Goal: Transaction & Acquisition: Purchase product/service

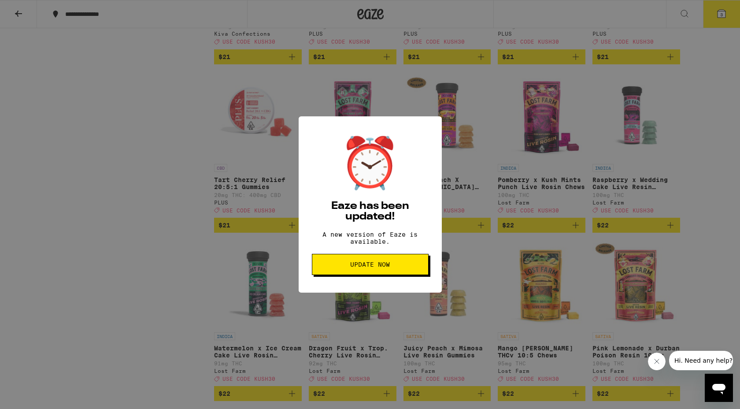
click at [368, 261] on button "Update Now" at bounding box center [370, 264] width 117 height 21
click at [370, 267] on span "Update Now" at bounding box center [370, 264] width 40 height 6
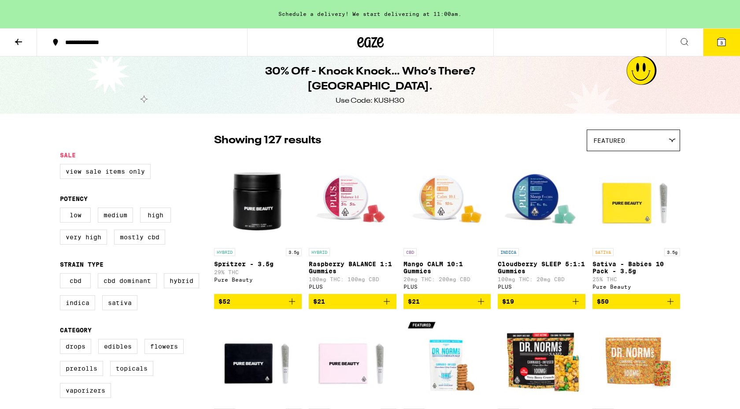
click at [13, 45] on icon at bounding box center [18, 42] width 11 height 11
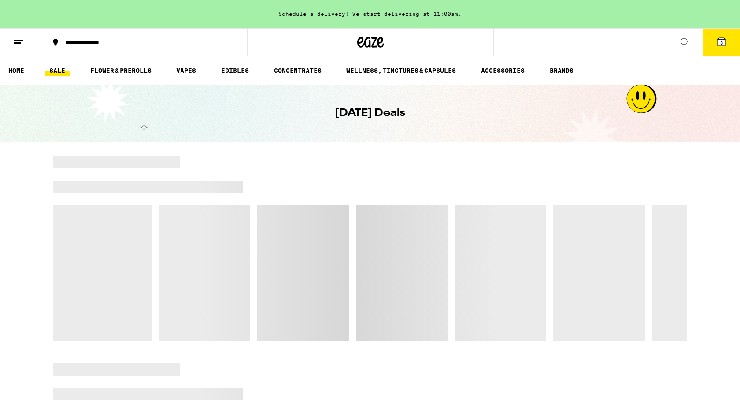
click at [56, 68] on link "SALE" at bounding box center [57, 70] width 25 height 11
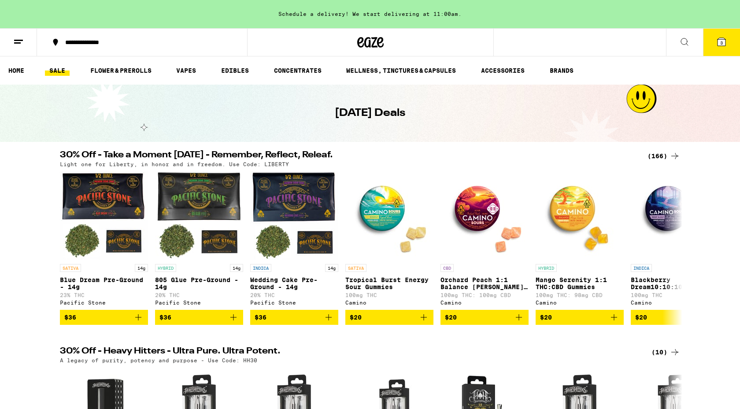
click at [673, 152] on icon at bounding box center [674, 156] width 11 height 11
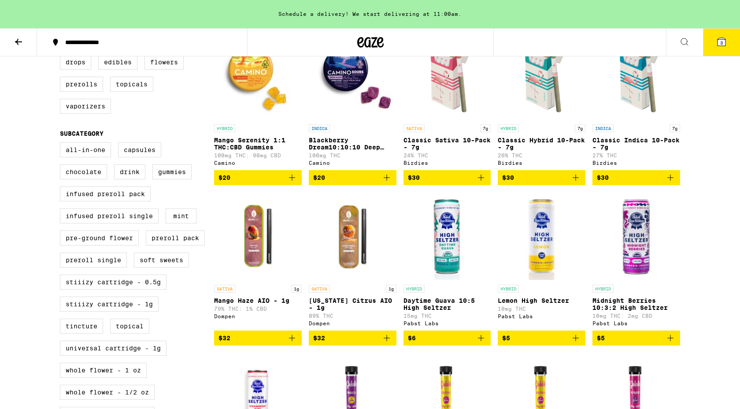
scroll to position [291, 0]
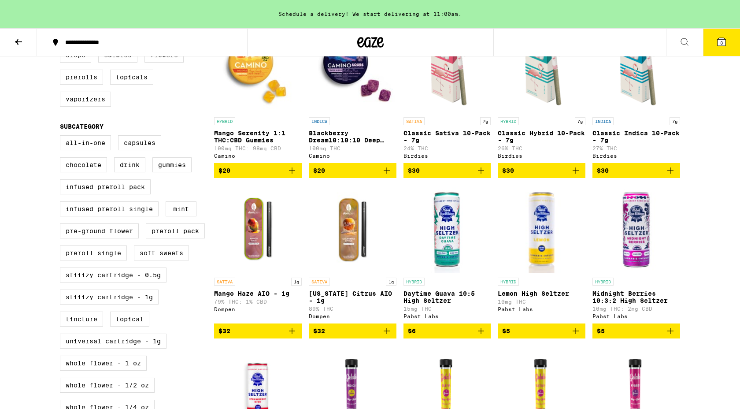
click at [251, 221] on img "Open page for Mango Haze AIO - 1g from Dompen" at bounding box center [258, 229] width 88 height 88
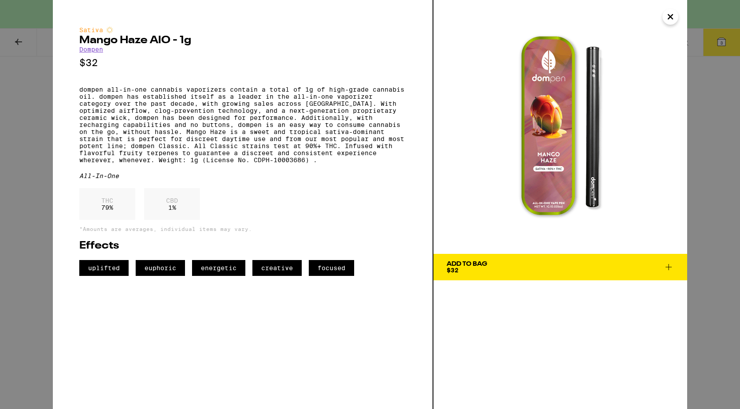
click at [465, 271] on div "Add To Bag $32" at bounding box center [466, 267] width 41 height 12
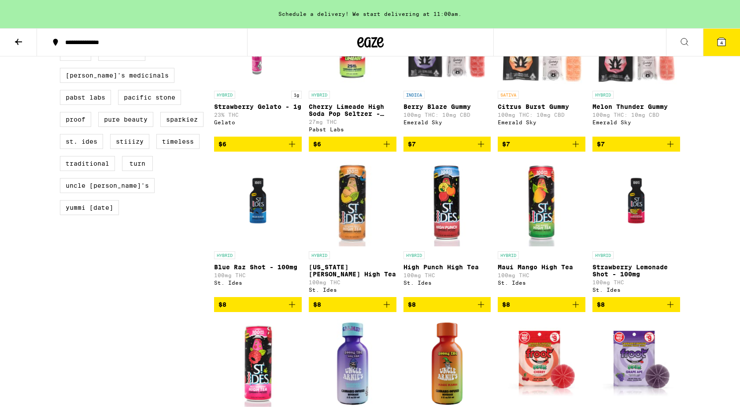
scroll to position [796, 0]
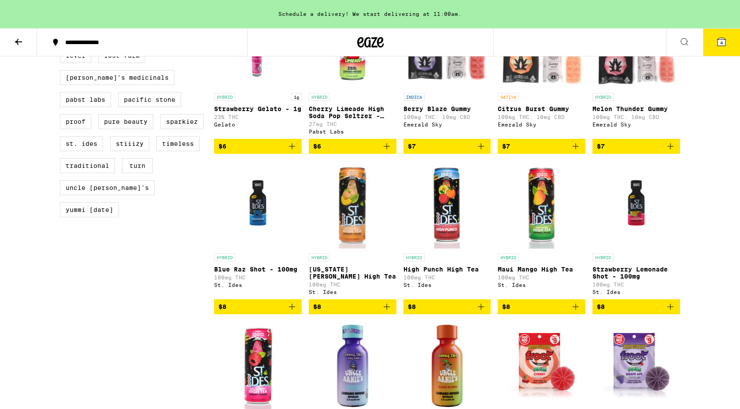
click at [291, 312] on icon "Add to bag" at bounding box center [292, 306] width 11 height 11
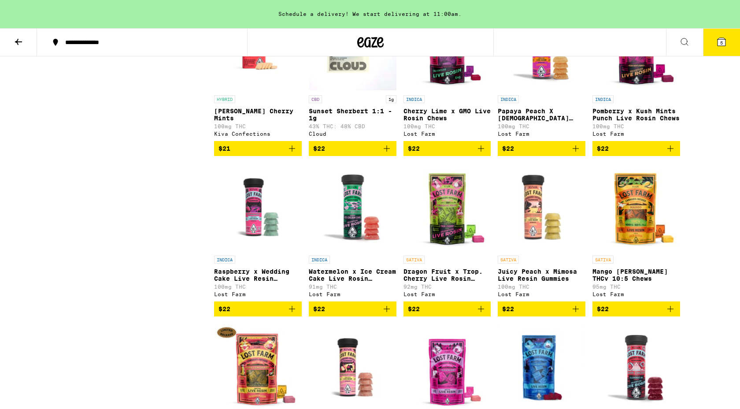
scroll to position [2399, 0]
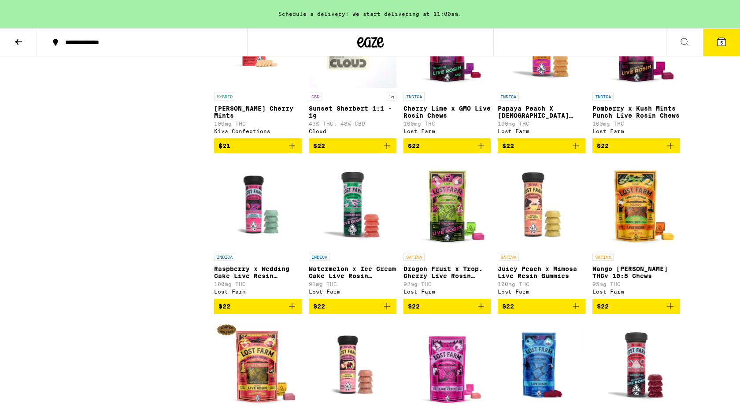
click at [714, 53] on button "5" at bounding box center [721, 42] width 37 height 27
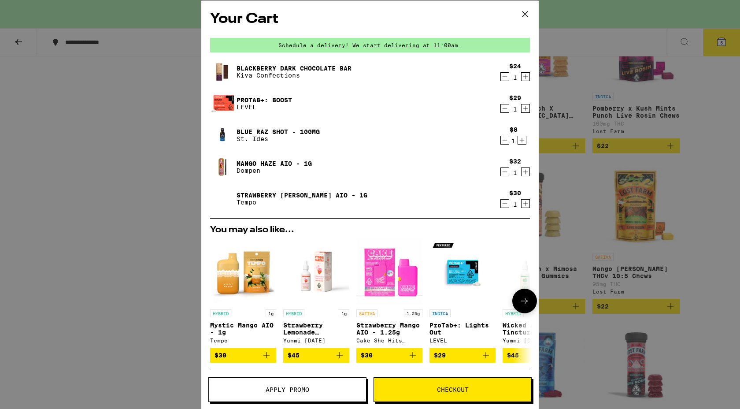
click at [486, 357] on icon "Add to bag" at bounding box center [486, 355] width 6 height 6
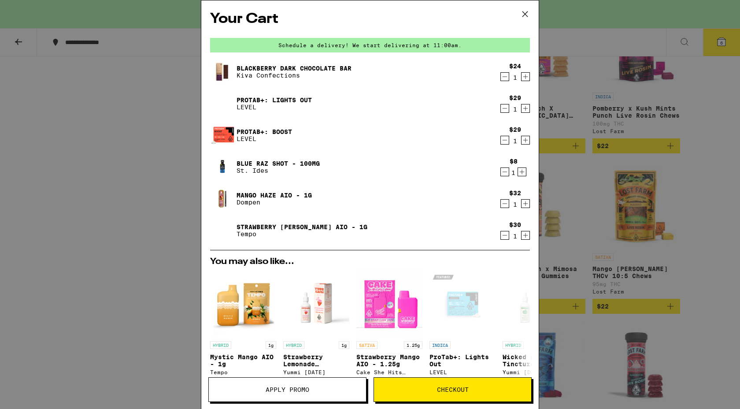
click at [502, 137] on icon "Decrement" at bounding box center [505, 140] width 8 height 11
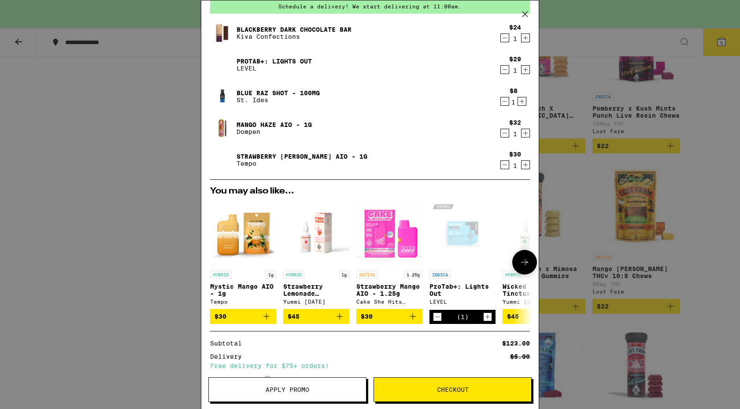
scroll to position [127, 0]
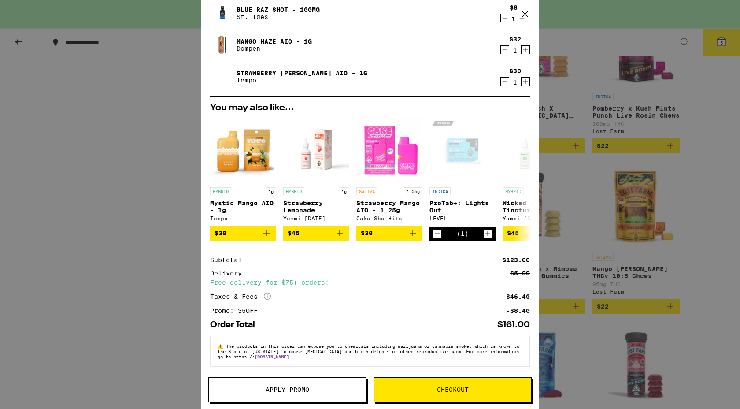
click at [615, 227] on div "Your Cart Schedule a delivery! We start delivering at 11:00am. Blackberry Dark …" at bounding box center [370, 204] width 740 height 409
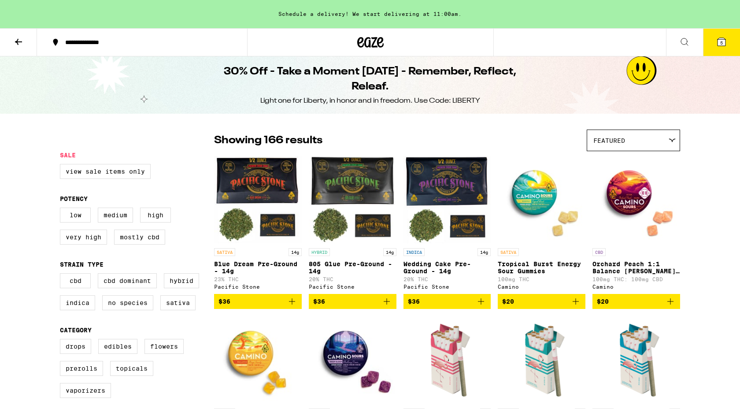
click at [719, 51] on button "5" at bounding box center [721, 42] width 37 height 27
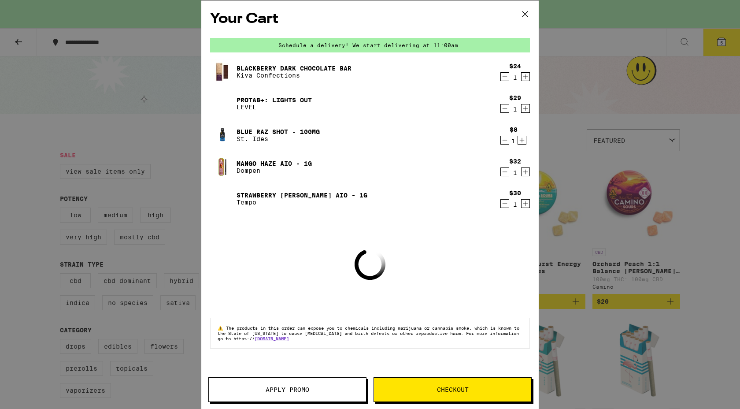
click at [295, 401] on button "Apply Promo" at bounding box center [287, 389] width 158 height 25
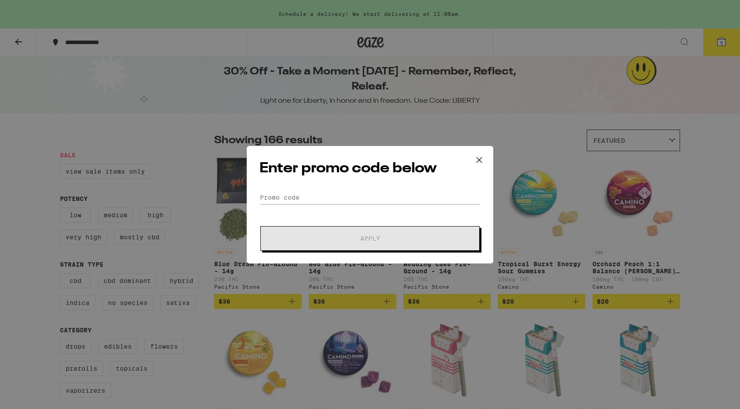
click at [413, 203] on form "Promo Code Apply" at bounding box center [369, 221] width 221 height 60
click at [413, 200] on input "Promo Code" at bounding box center [369, 197] width 221 height 13
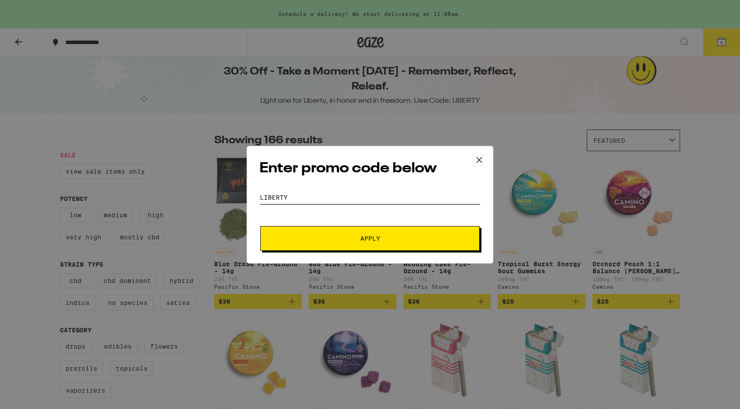
click at [260, 226] on button "Apply" at bounding box center [369, 238] width 219 height 25
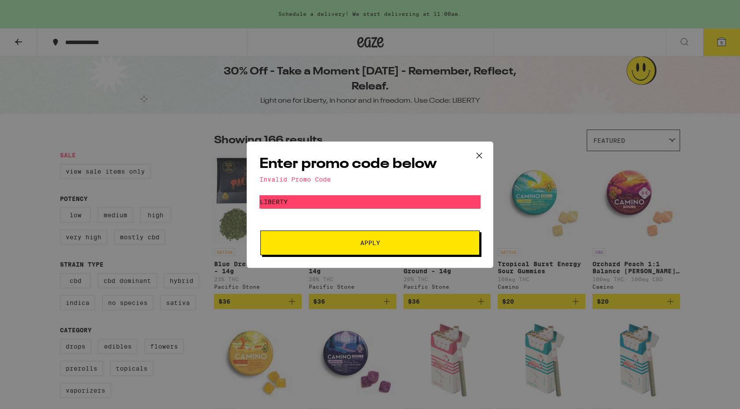
click at [350, 247] on button "Apply" at bounding box center [369, 242] width 219 height 25
click at [396, 204] on input "liberty" at bounding box center [369, 201] width 221 height 13
type input "30free"
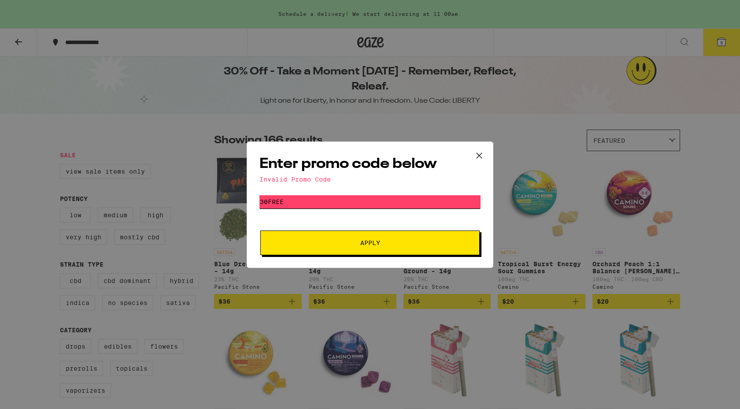
click at [260, 230] on button "Apply" at bounding box center [369, 242] width 219 height 25
click at [264, 126] on div "Enter promo code below Invalid Promo Code Promo Code 30free Apply" at bounding box center [370, 204] width 740 height 409
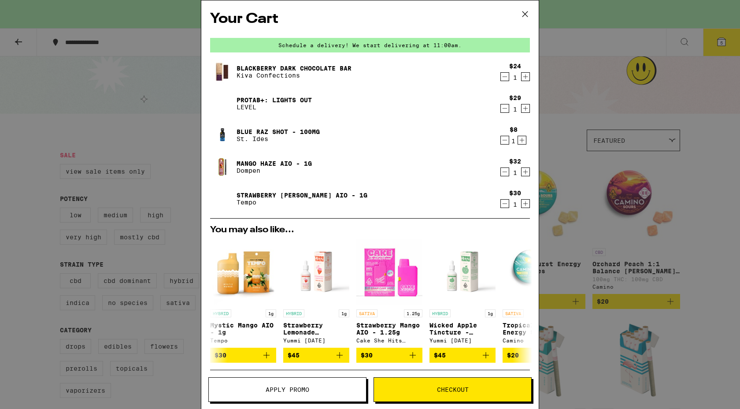
click at [112, 106] on div "Your Cart Schedule a delivery! We start delivering at 11:00am. Blackberry Dark …" at bounding box center [370, 204] width 740 height 409
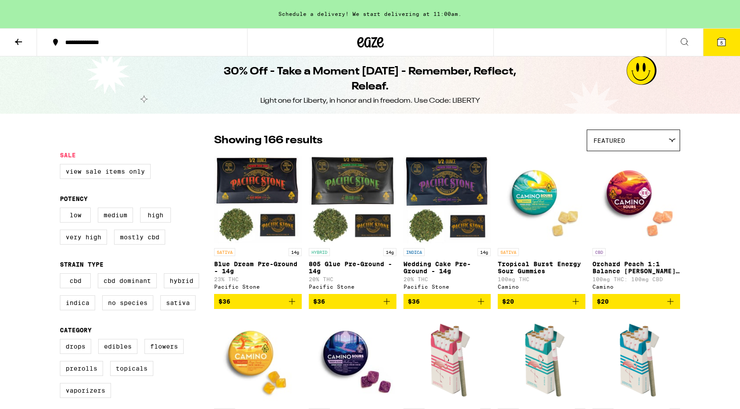
click at [22, 44] on icon at bounding box center [18, 42] width 11 height 11
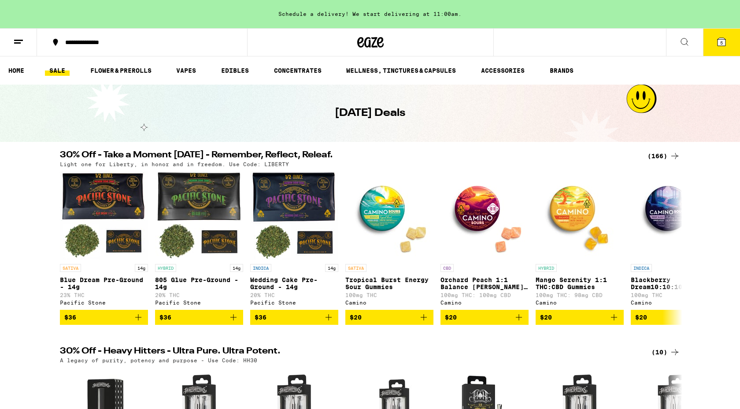
click at [726, 48] on button "5" at bounding box center [721, 42] width 37 height 27
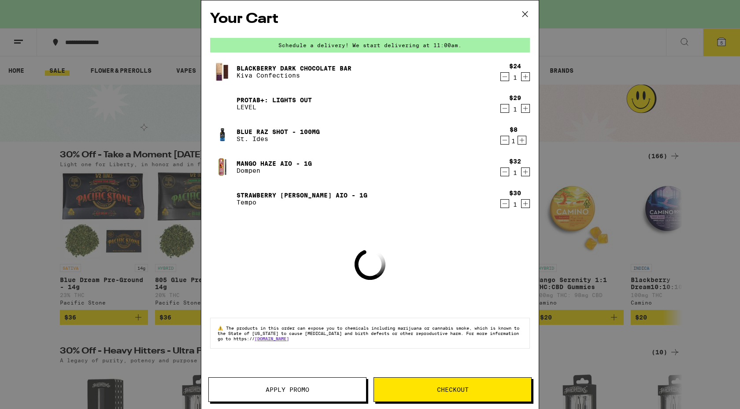
click at [315, 399] on button "Apply Promo" at bounding box center [287, 389] width 158 height 25
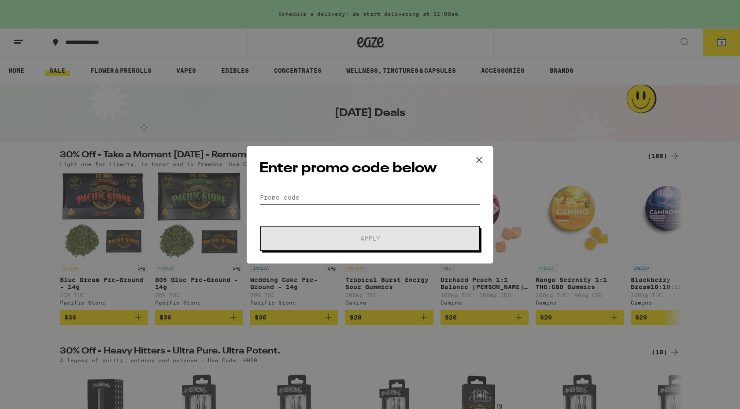
click at [313, 199] on input "Promo Code" at bounding box center [369, 197] width 221 height 13
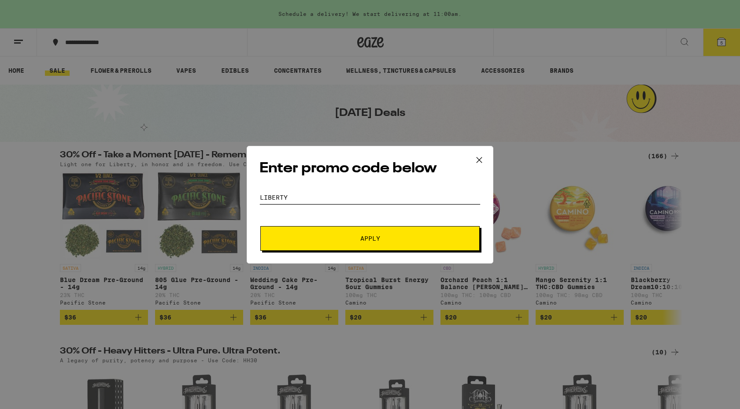
type input "LIBERTY"
click at [260, 226] on button "Apply" at bounding box center [369, 238] width 219 height 25
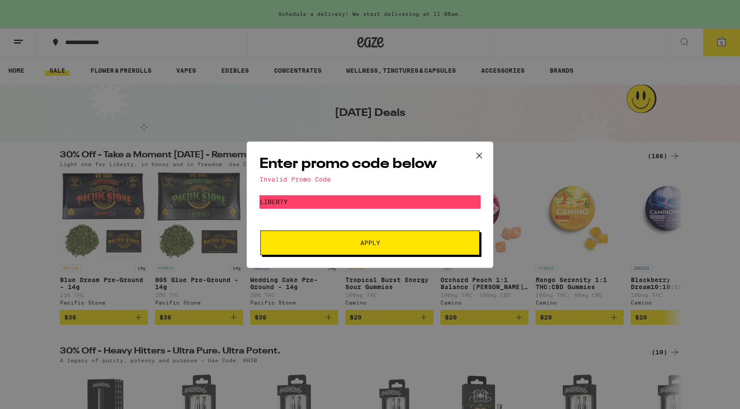
click at [478, 151] on icon at bounding box center [478, 155] width 13 height 13
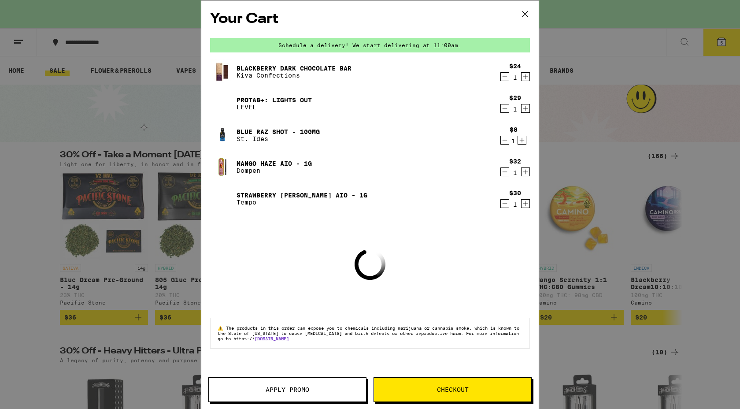
click at [590, 300] on div "Your Cart Schedule a delivery! We start delivering at 11:00am. Blackberry Dark …" at bounding box center [370, 204] width 740 height 409
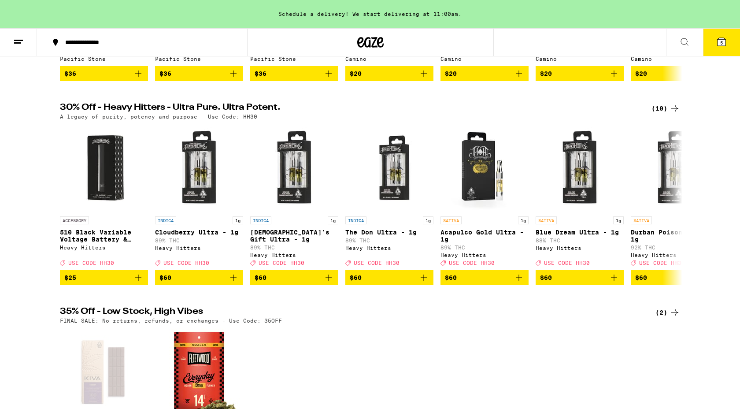
scroll to position [302, 0]
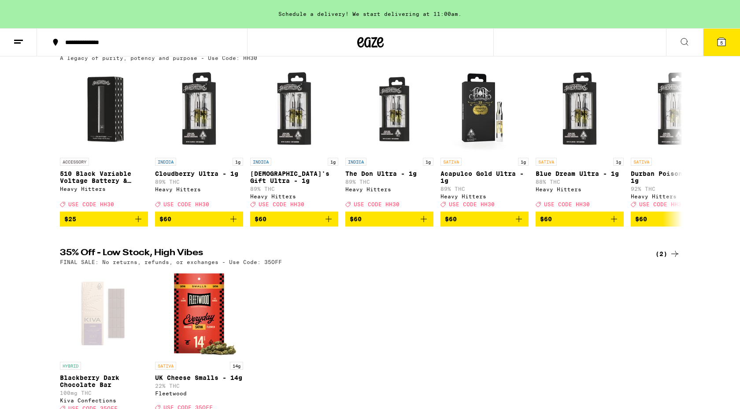
click at [718, 46] on icon at bounding box center [721, 42] width 11 height 11
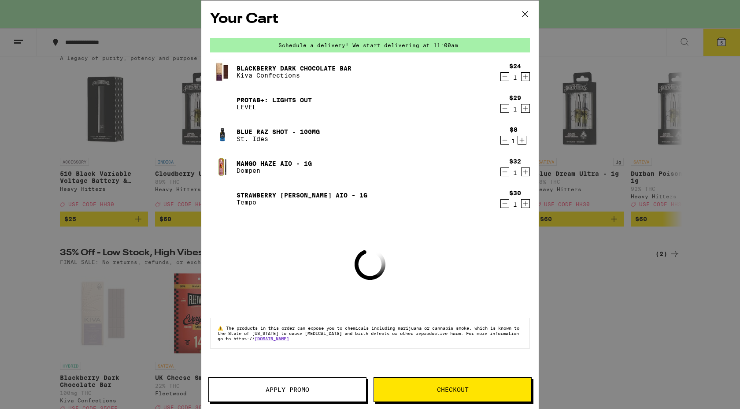
click at [302, 389] on span "Apply Promo" at bounding box center [287, 389] width 44 height 6
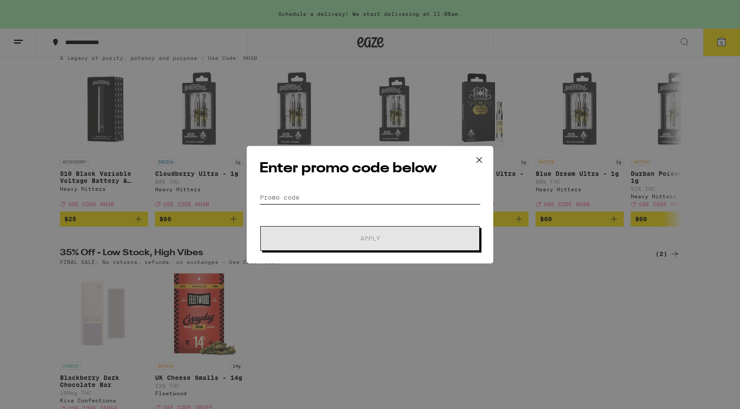
click at [306, 199] on input "Promo Code" at bounding box center [369, 197] width 221 height 13
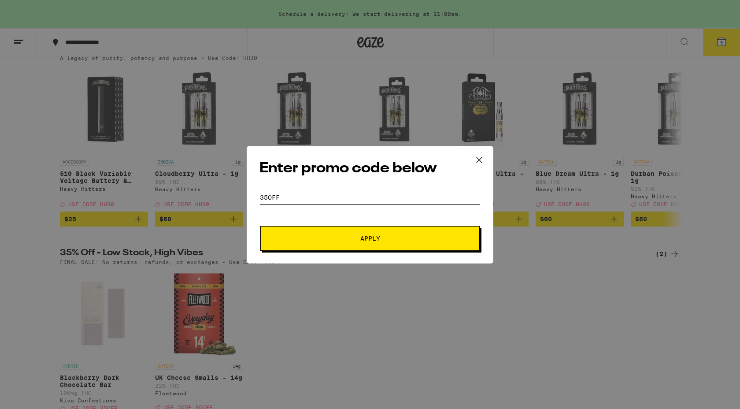
type input "35off"
click at [260, 226] on button "Apply" at bounding box center [369, 238] width 219 height 25
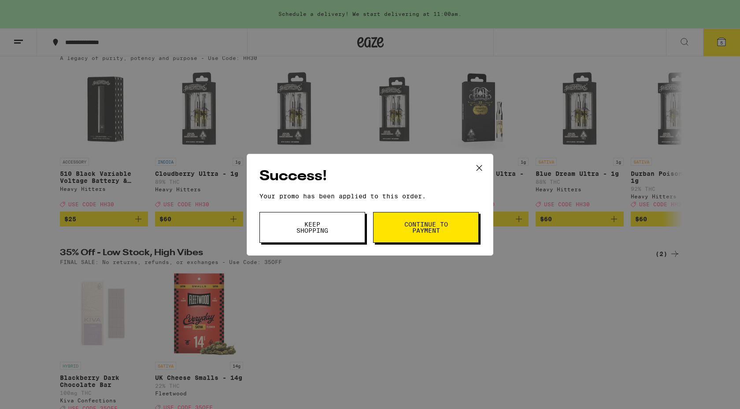
click at [296, 235] on button "Keep Shopping" at bounding box center [312, 227] width 106 height 31
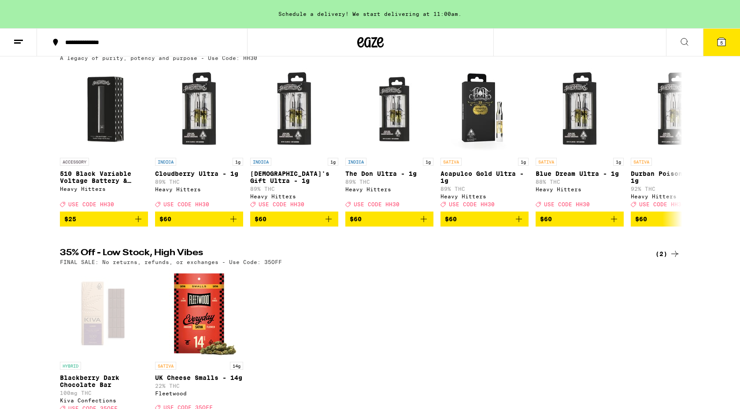
click at [726, 42] on button "5" at bounding box center [721, 42] width 37 height 27
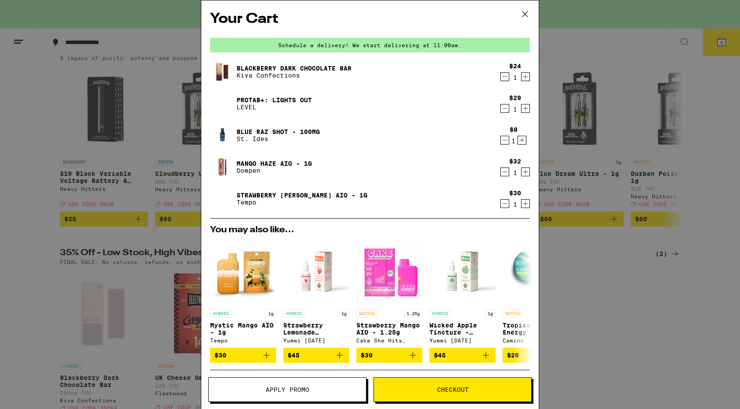
click at [501, 174] on icon "Decrement" at bounding box center [505, 171] width 8 height 11
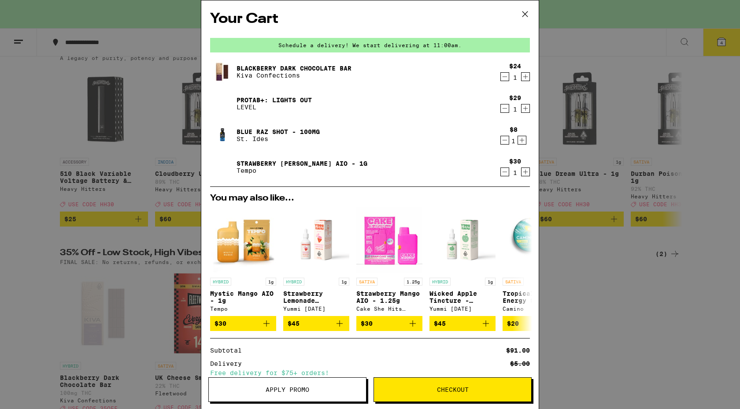
click at [502, 107] on icon "Decrement" at bounding box center [505, 108] width 8 height 11
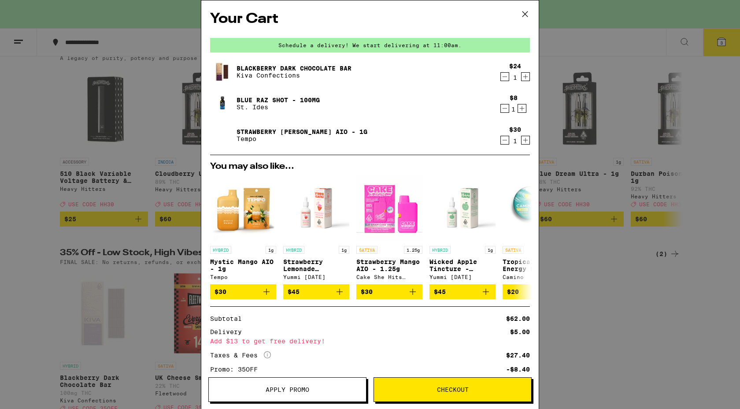
click at [507, 110] on icon "Decrement" at bounding box center [505, 108] width 8 height 11
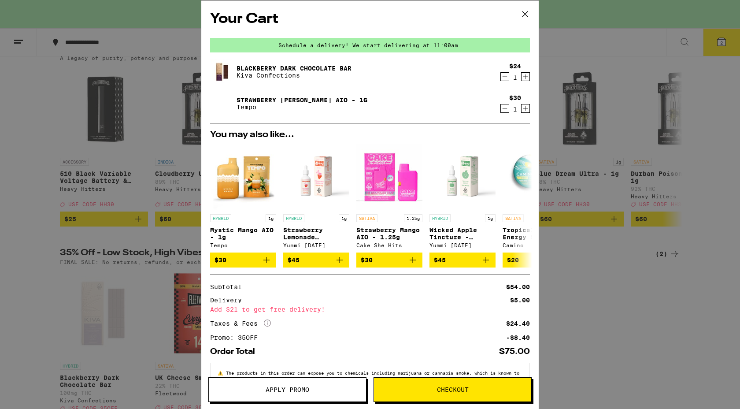
scroll to position [32, 0]
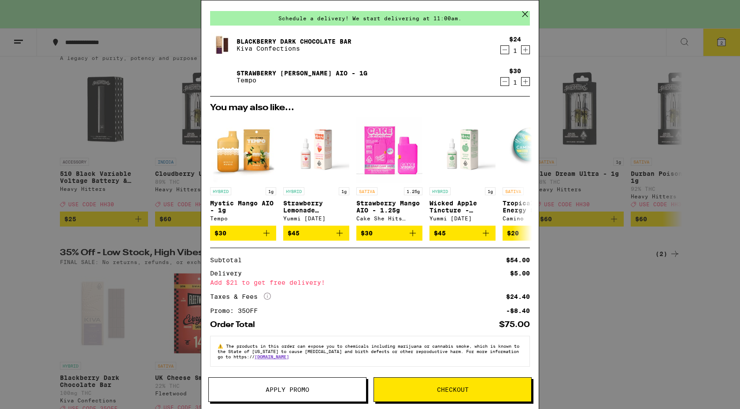
click at [604, 325] on div "Your Cart Schedule a delivery! We start delivering at 11:00am. Blackberry Dark …" at bounding box center [370, 204] width 740 height 409
